Goal: Information Seeking & Learning: Learn about a topic

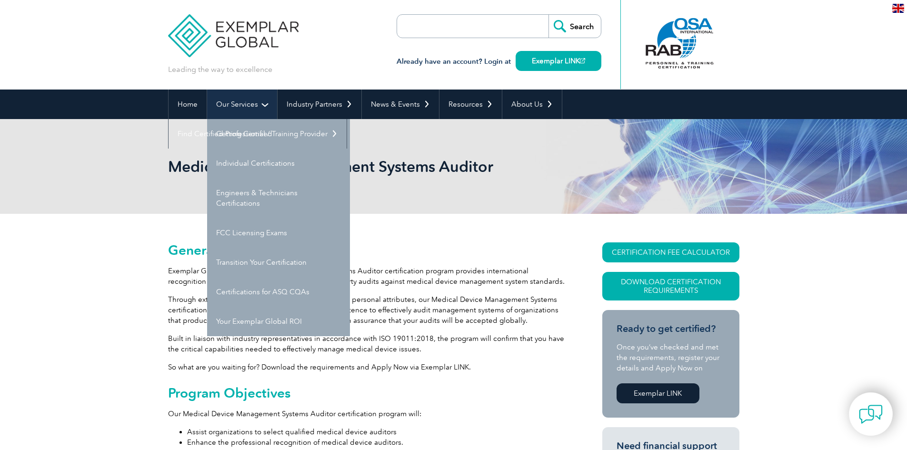
click at [260, 102] on link "Our Services" at bounding box center [242, 104] width 70 height 30
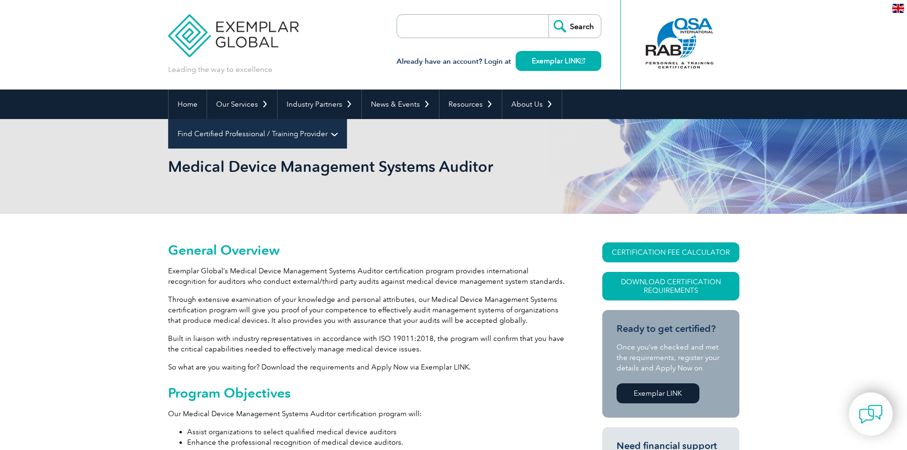
click at [346, 119] on link "Find Certified Professional / Training Provider" at bounding box center [257, 134] width 178 height 30
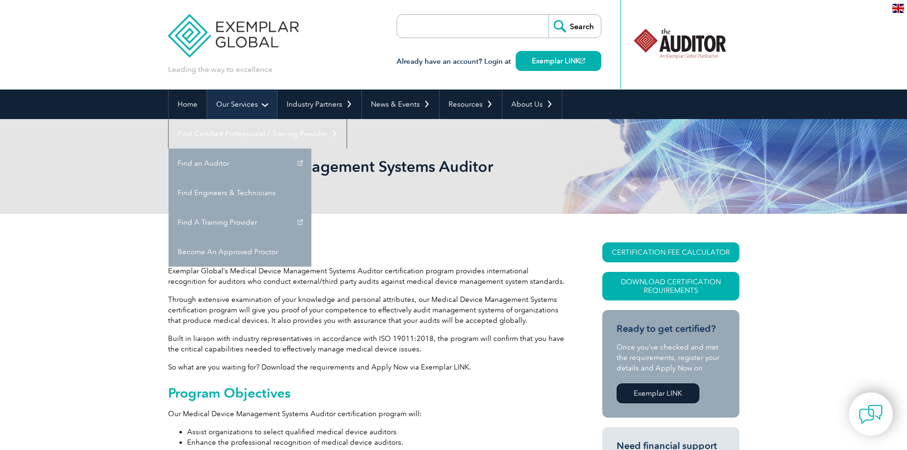
click at [237, 103] on link "Our Services" at bounding box center [242, 104] width 70 height 30
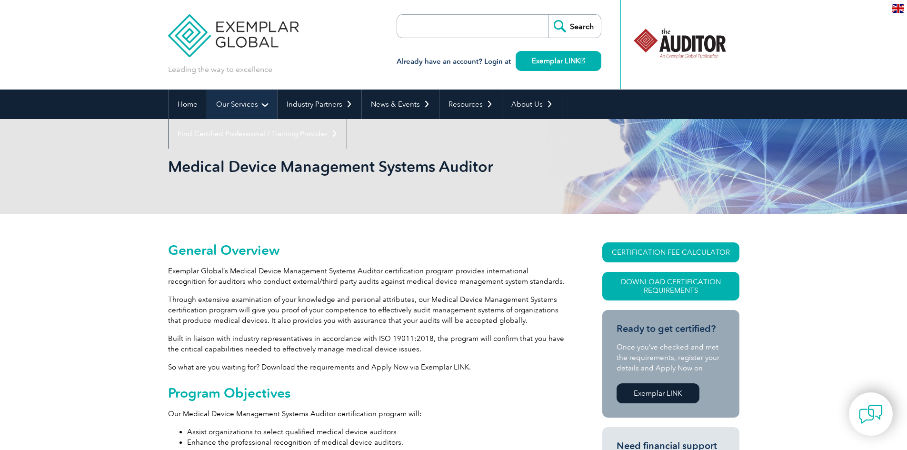
click at [237, 103] on link "Our Services" at bounding box center [242, 104] width 70 height 30
click at [260, 106] on link "Our Services" at bounding box center [242, 104] width 70 height 30
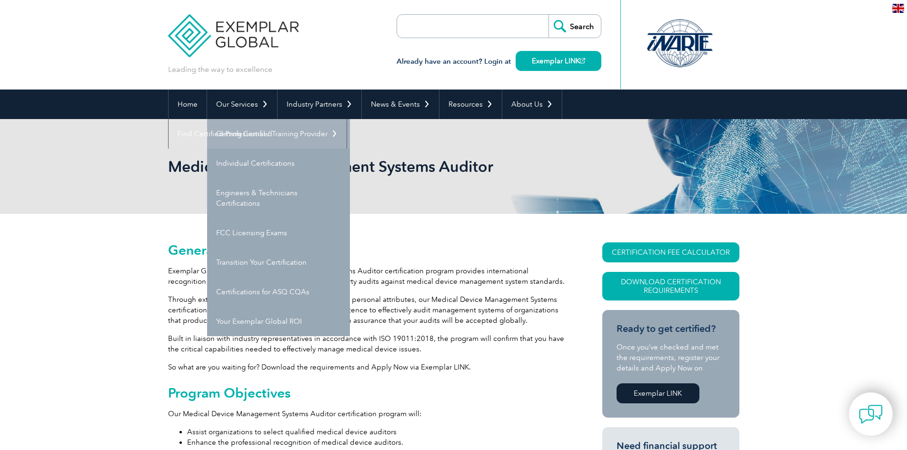
click at [252, 133] on link "Getting Certified" at bounding box center [278, 134] width 143 height 30
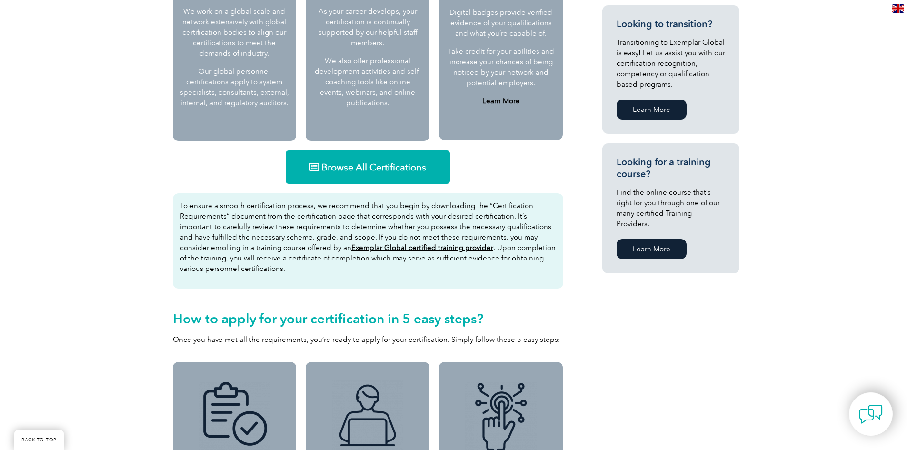
scroll to position [523, 0]
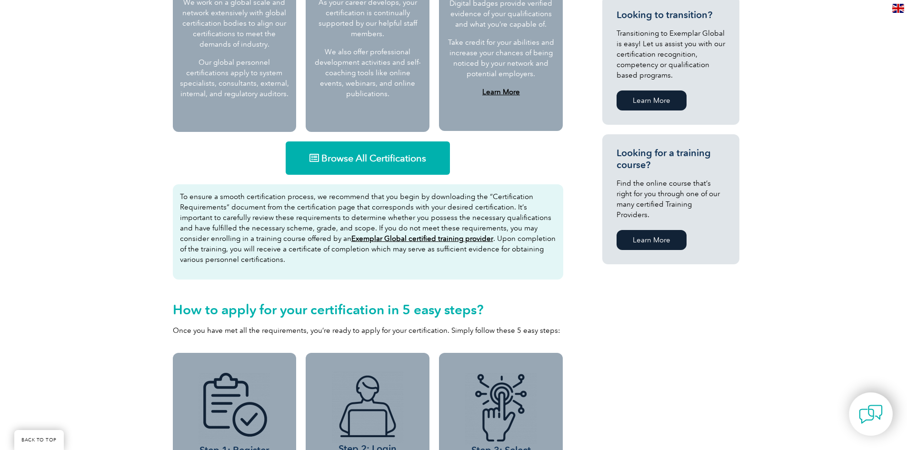
click at [384, 154] on span "Browse All Certifications" at bounding box center [373, 158] width 105 height 10
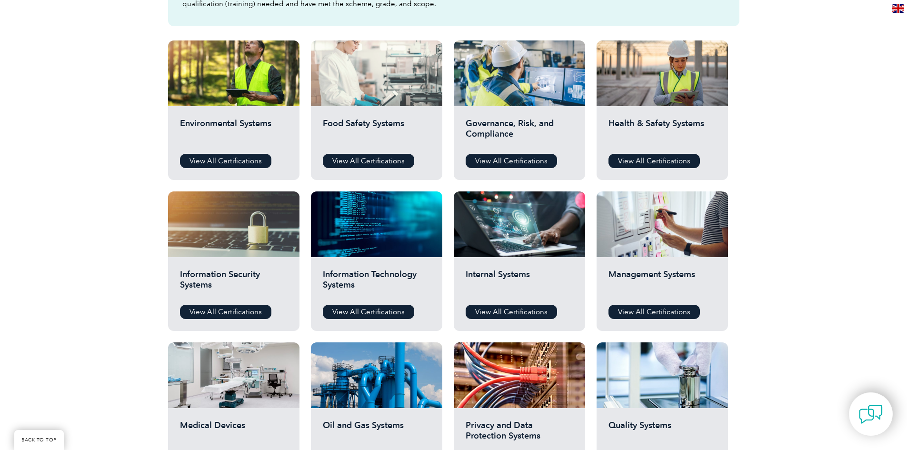
scroll to position [476, 0]
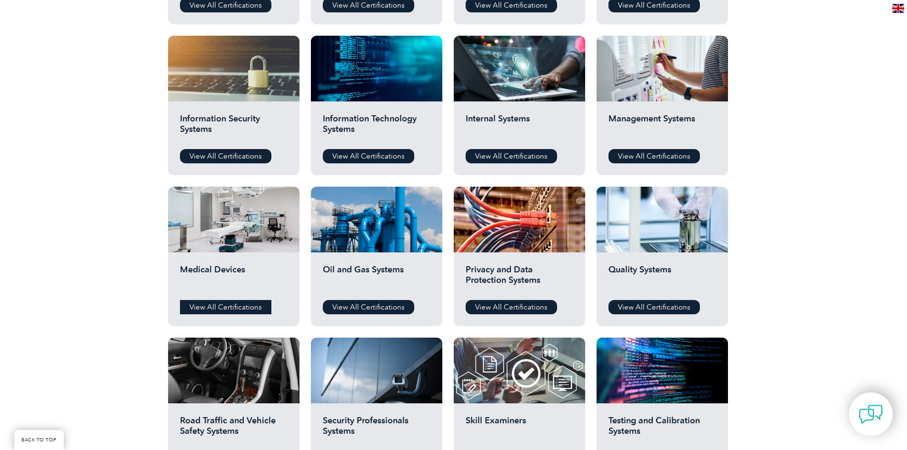
click at [224, 306] on link "View All Certifications" at bounding box center [225, 307] width 91 height 14
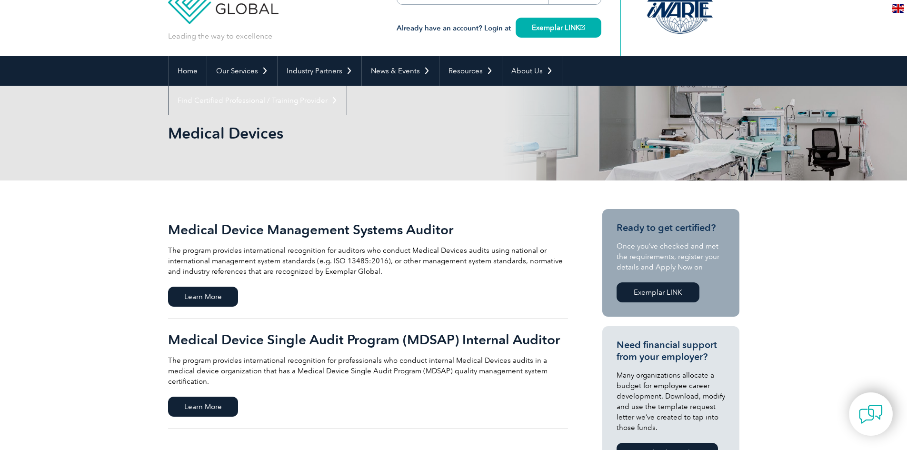
scroll to position [48, 0]
